Goal: Navigation & Orientation: Find specific page/section

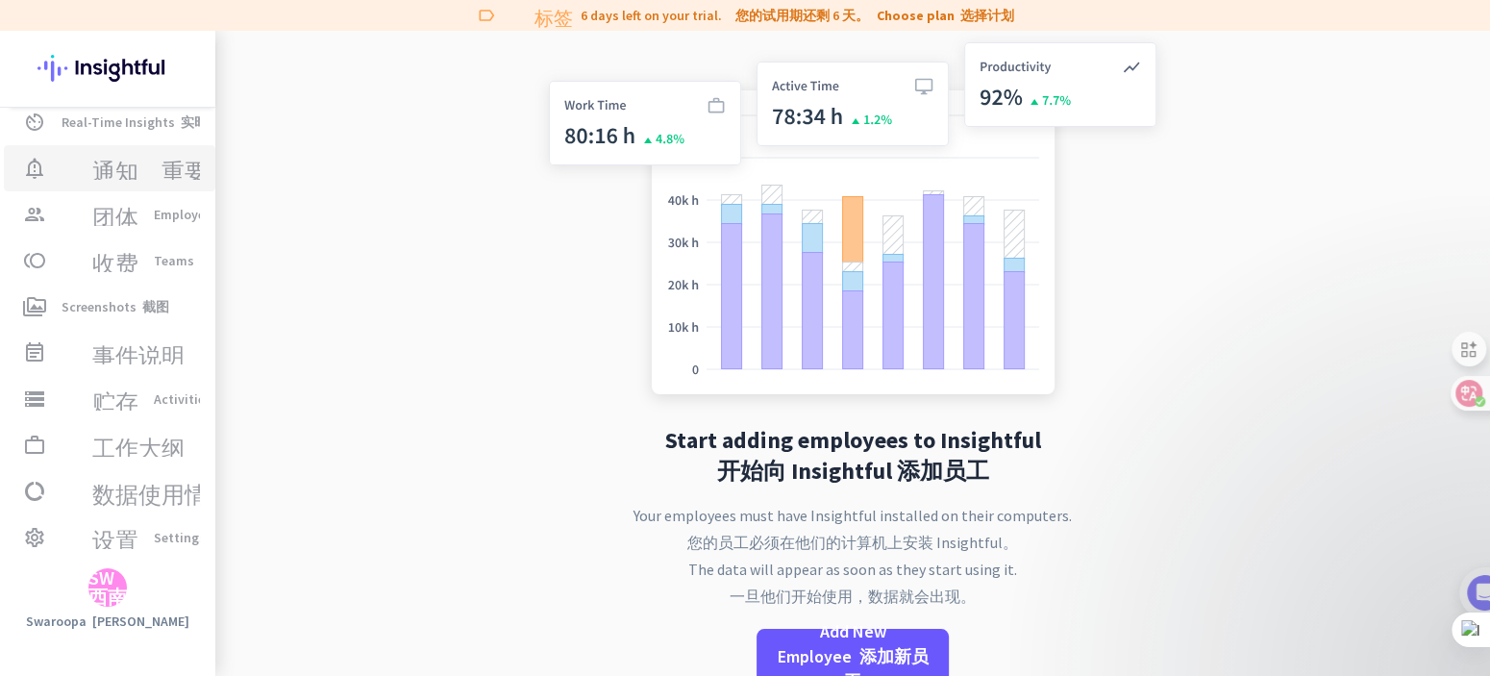
click at [154, 170] on font "通知_重要" at bounding box center [149, 168] width 115 height 23
click at [138, 220] on font "团体" at bounding box center [115, 214] width 46 height 23
click at [138, 257] on font "收费" at bounding box center [115, 260] width 46 height 23
click at [137, 322] on link "perm_media Screenshots 截图" at bounding box center [109, 306] width 211 height 46
click at [138, 345] on font "事件说明" at bounding box center [138, 352] width 92 height 23
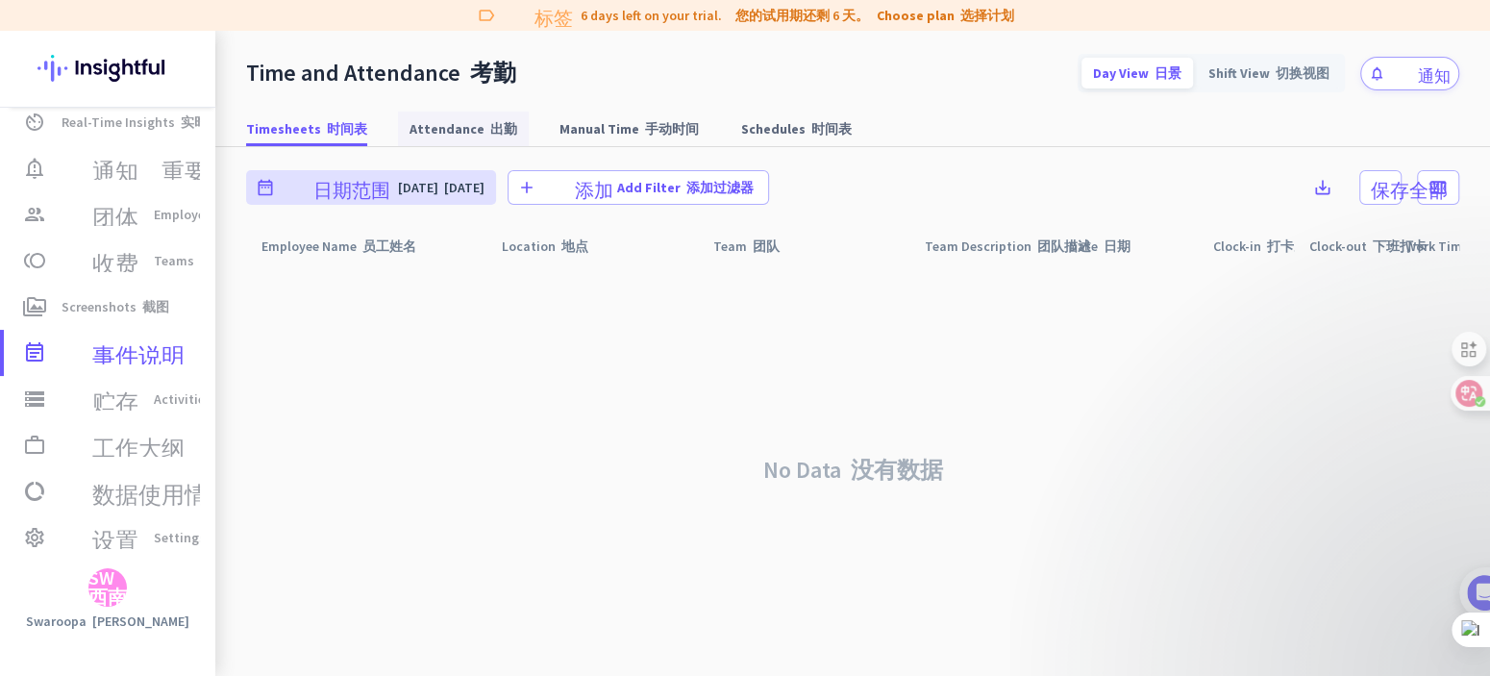
click at [461, 132] on span "Attendance 出勤" at bounding box center [463, 128] width 108 height 19
click at [650, 131] on font "手动时间" at bounding box center [672, 128] width 54 height 17
click at [811, 127] on font "时间表" at bounding box center [831, 128] width 40 height 17
click at [136, 321] on link "perm_media Screenshots 截图" at bounding box center [109, 306] width 211 height 46
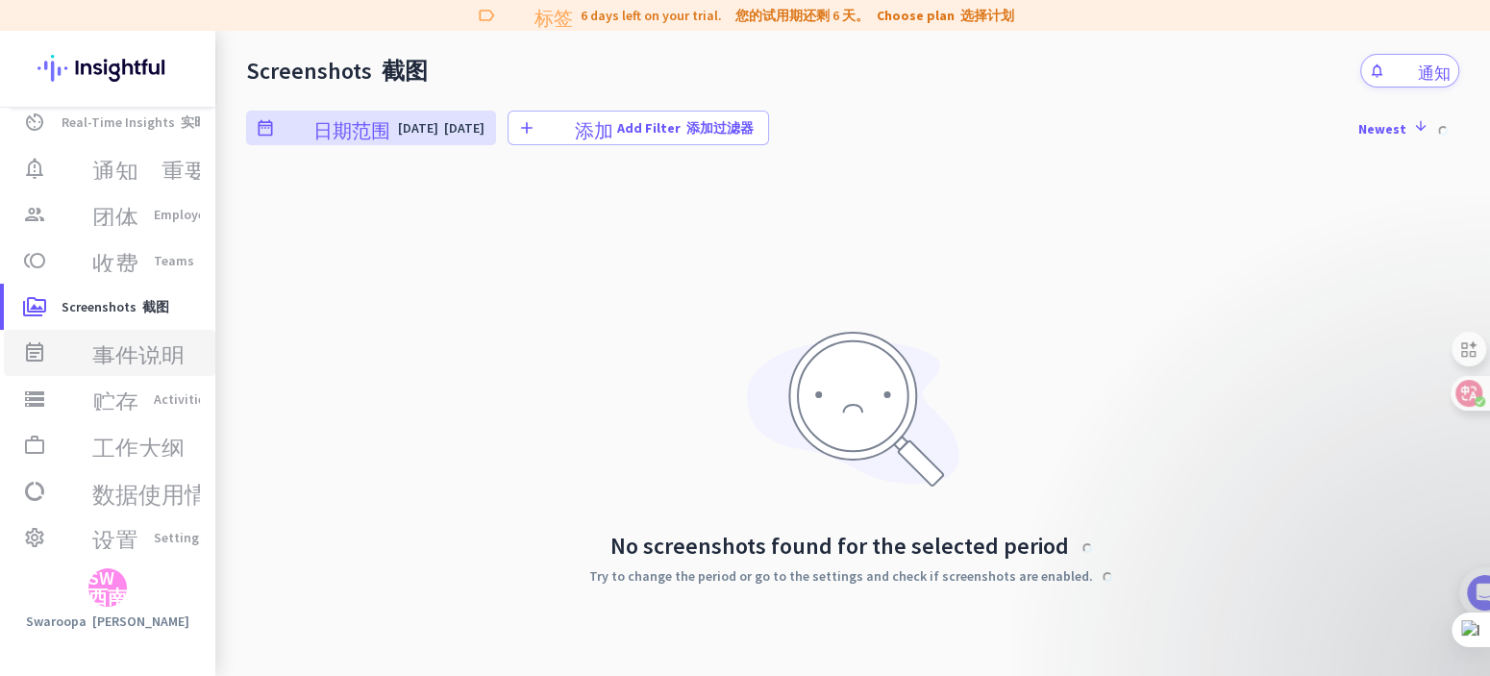
click at [153, 364] on link "event_note 事件说明 Time and Attendance 考勤" at bounding box center [109, 353] width 211 height 46
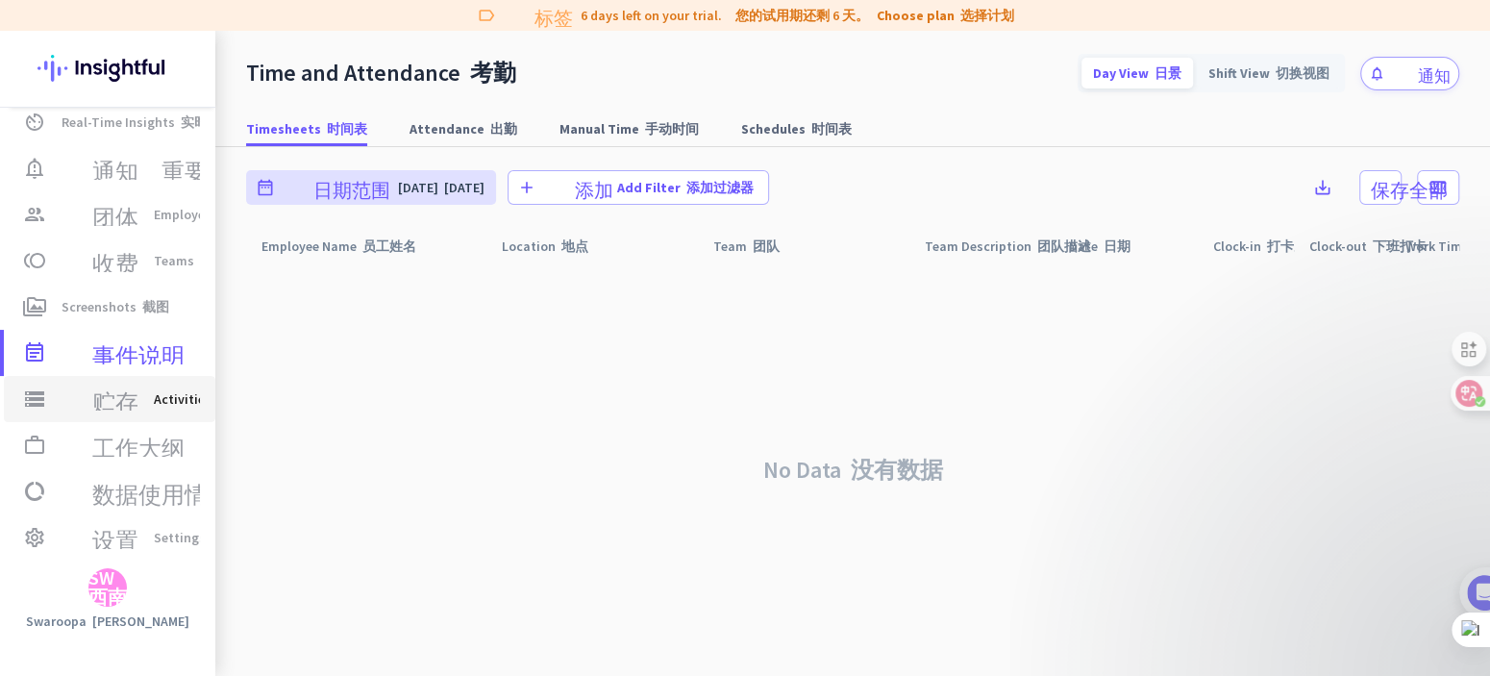
click at [138, 397] on font "贮存" at bounding box center [115, 398] width 46 height 23
click at [138, 399] on font "贮存" at bounding box center [115, 398] width 46 height 23
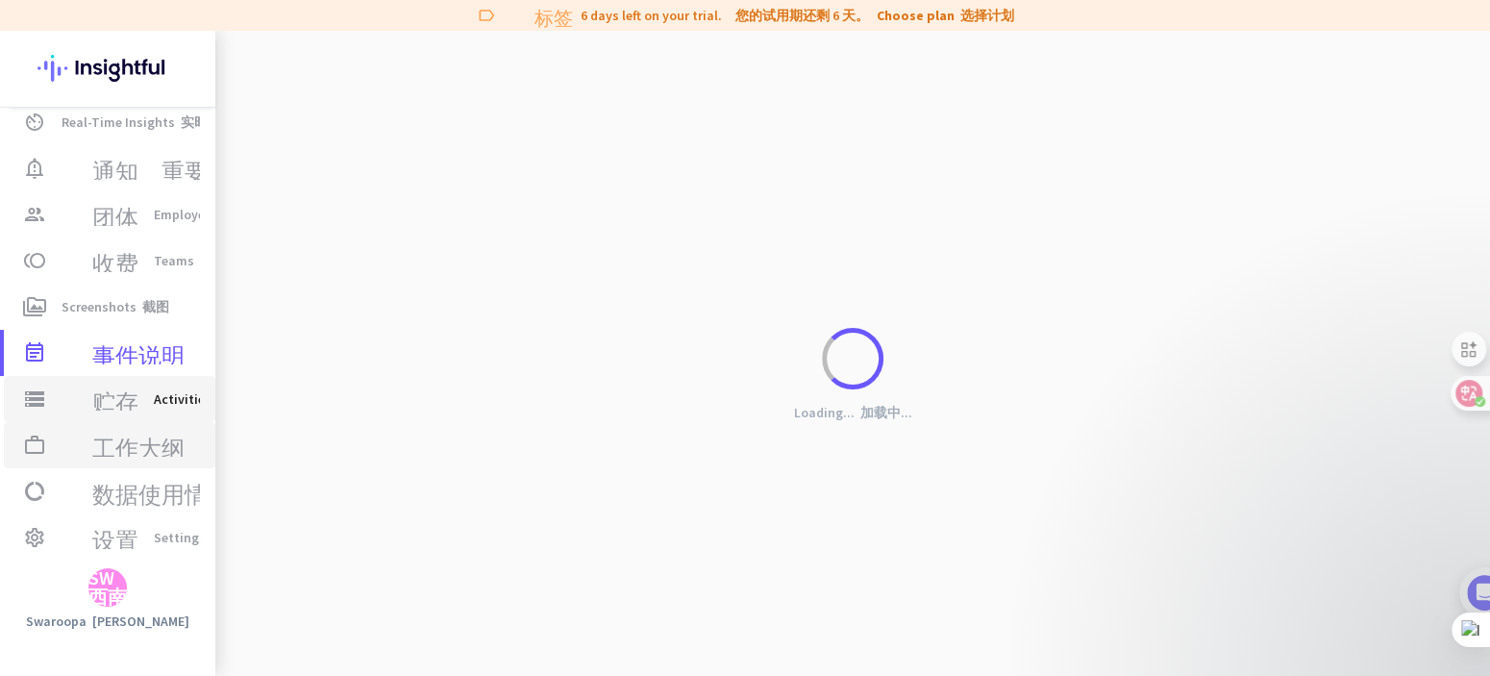
type input "[DATE]"
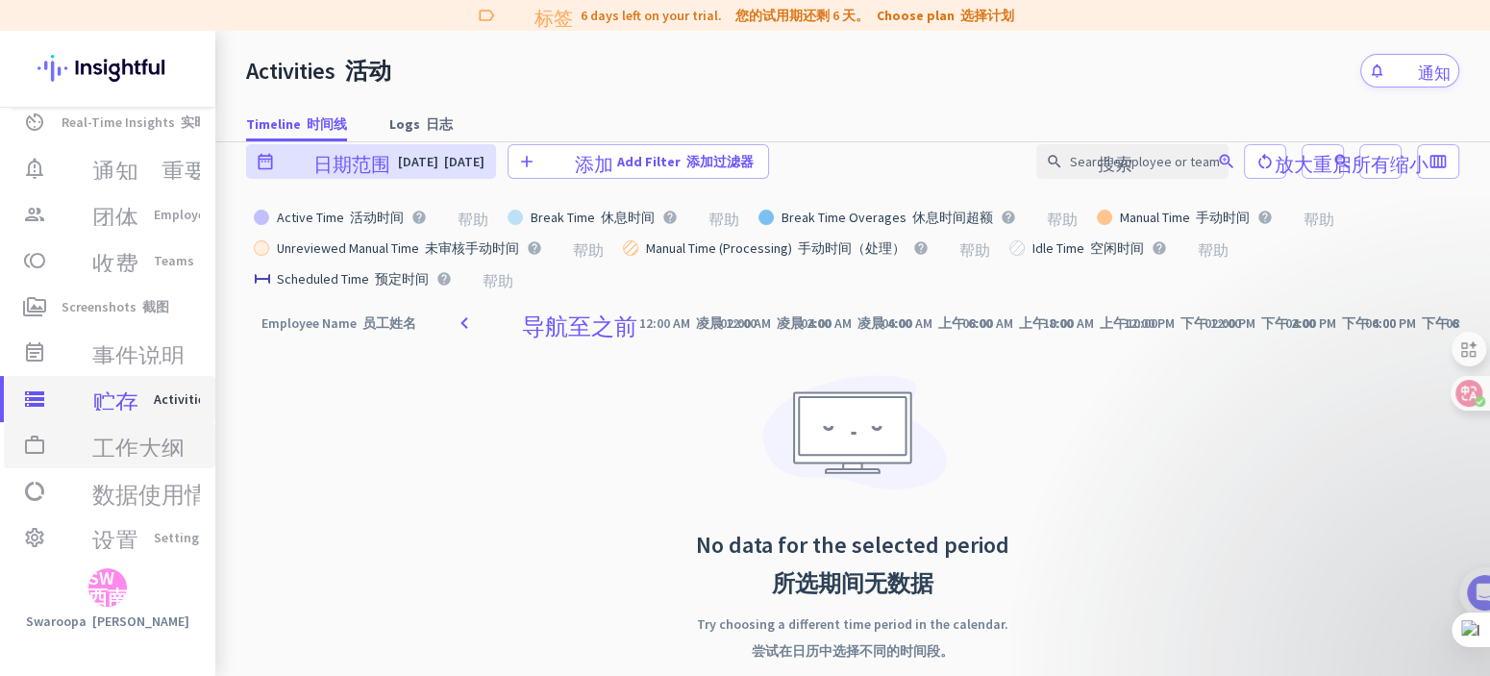
scroll to position [34, 0]
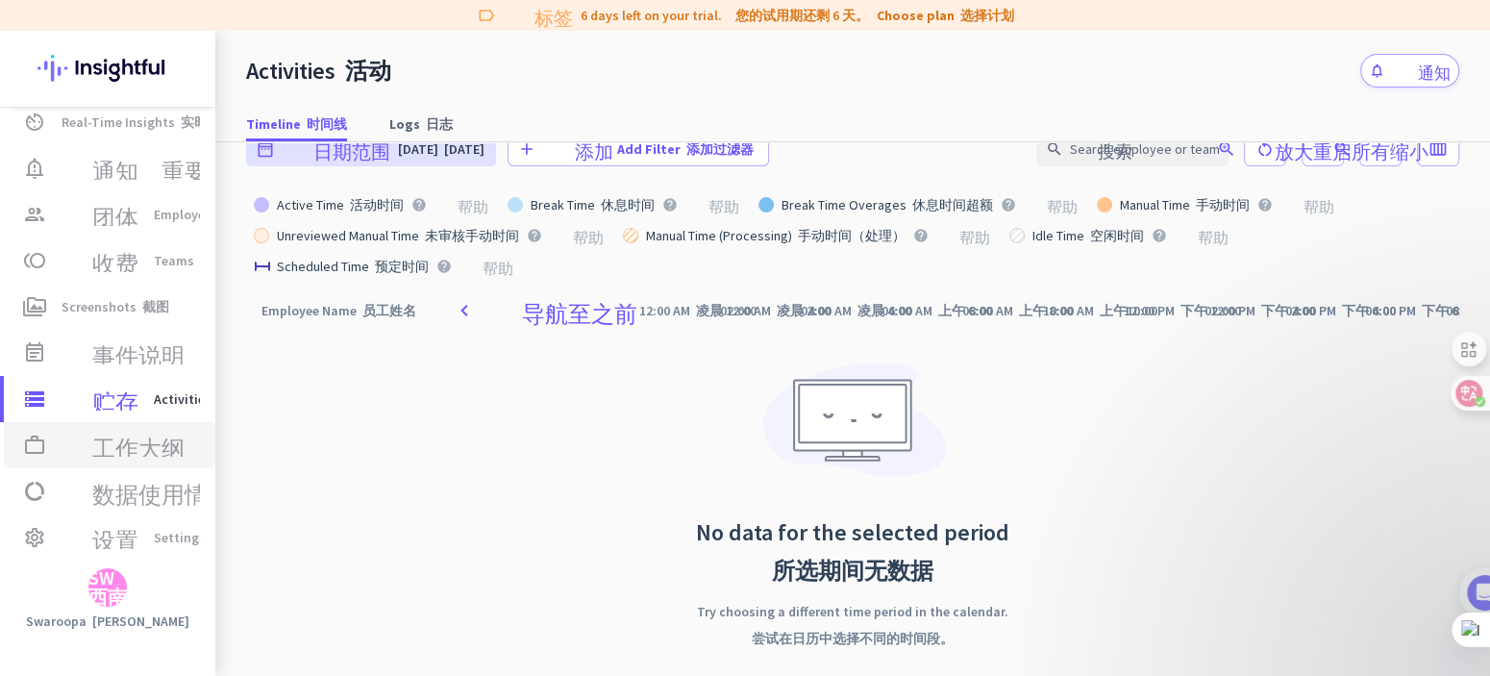
click at [180, 452] on font "工作大纲" at bounding box center [138, 444] width 92 height 23
type input "[DATE] - [DATE]"
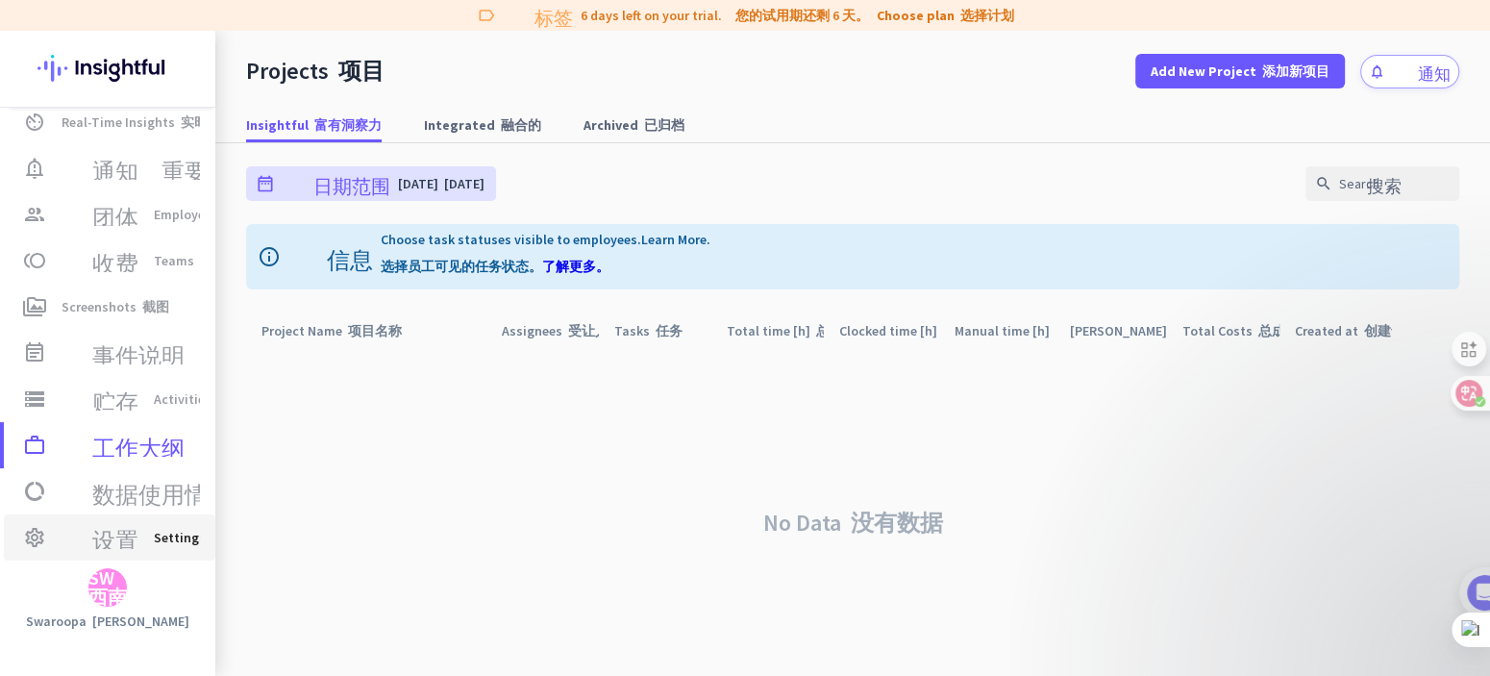
click at [167, 540] on span "settings 设置 Settings 设置" at bounding box center [109, 537] width 181 height 23
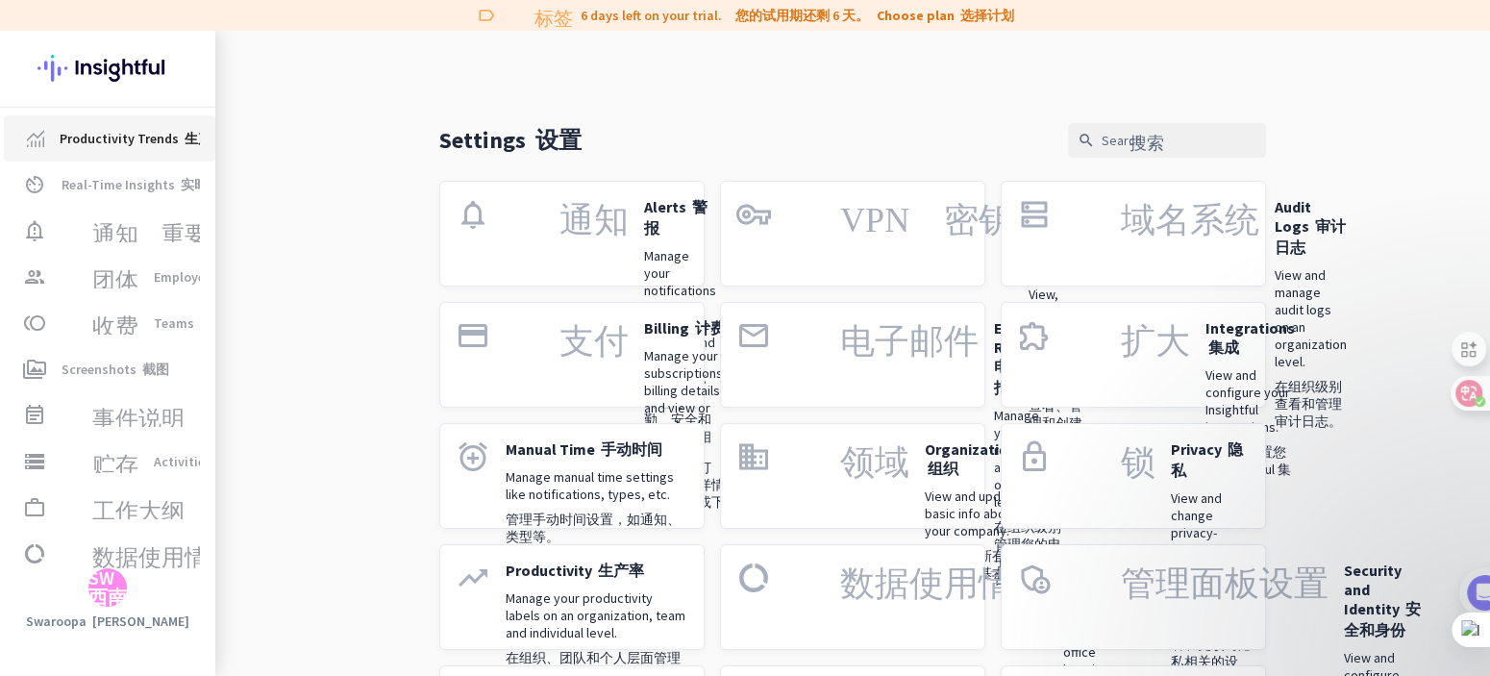
click at [160, 143] on span "Productivity Trends 生产力趋势" at bounding box center [156, 138] width 192 height 23
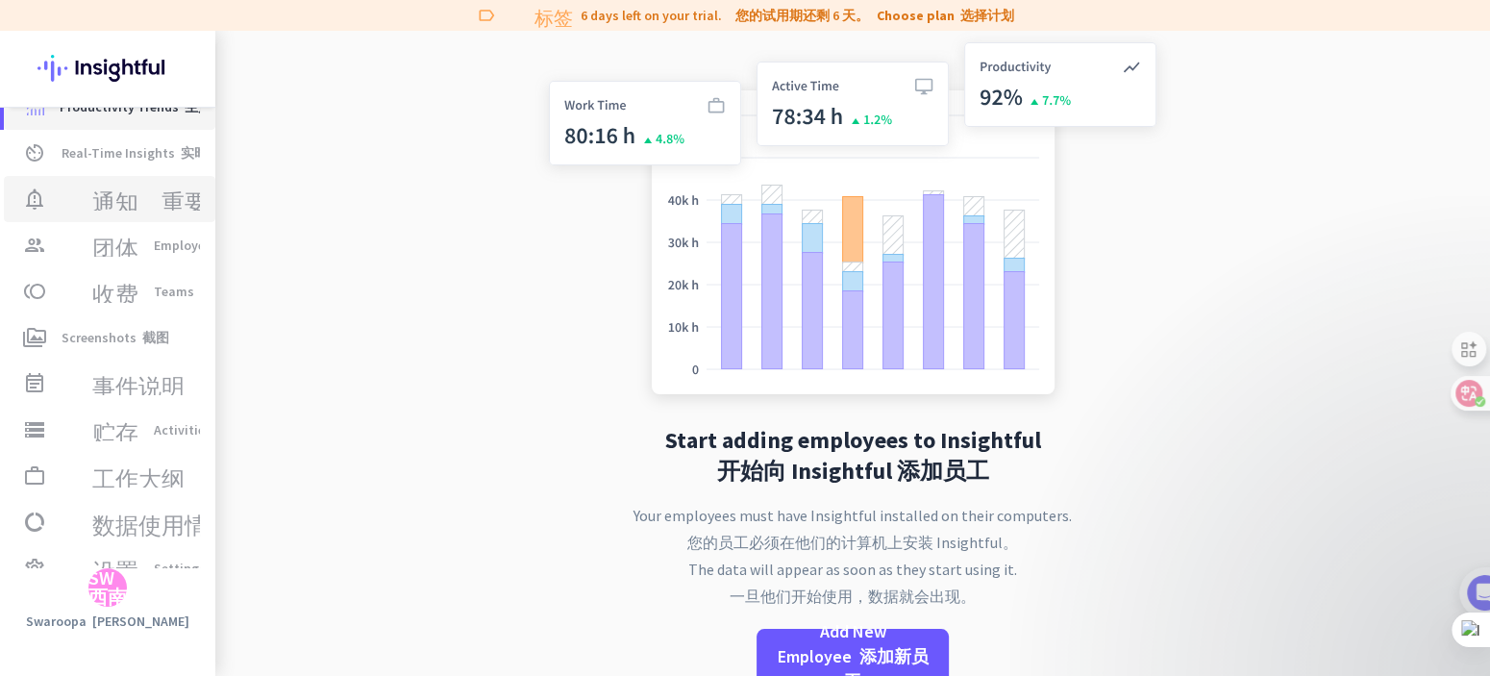
scroll to position [62, 0]
